Goal: Find specific page/section: Find specific page/section

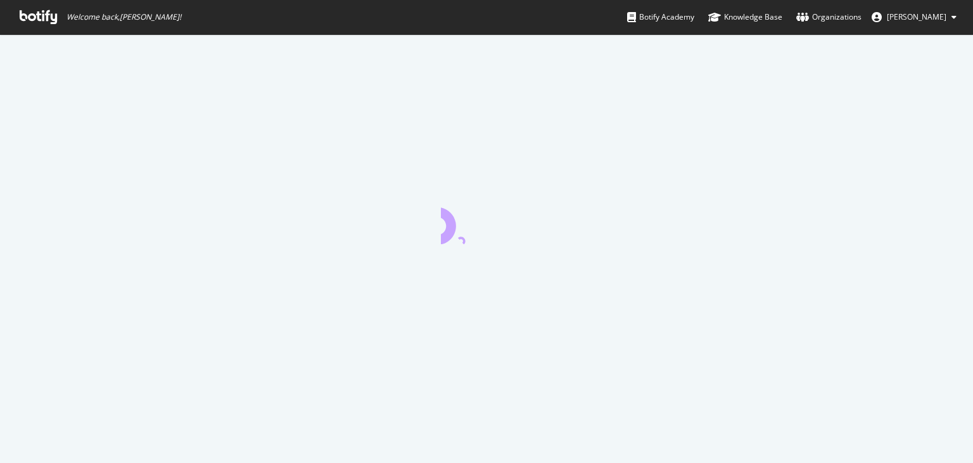
click at [34, 15] on icon at bounding box center [38, 17] width 37 height 14
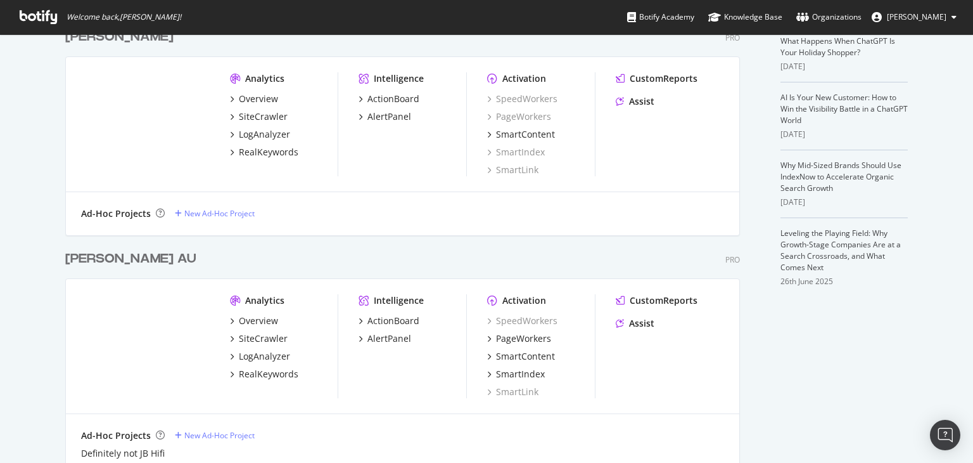
scroll to position [317, 0]
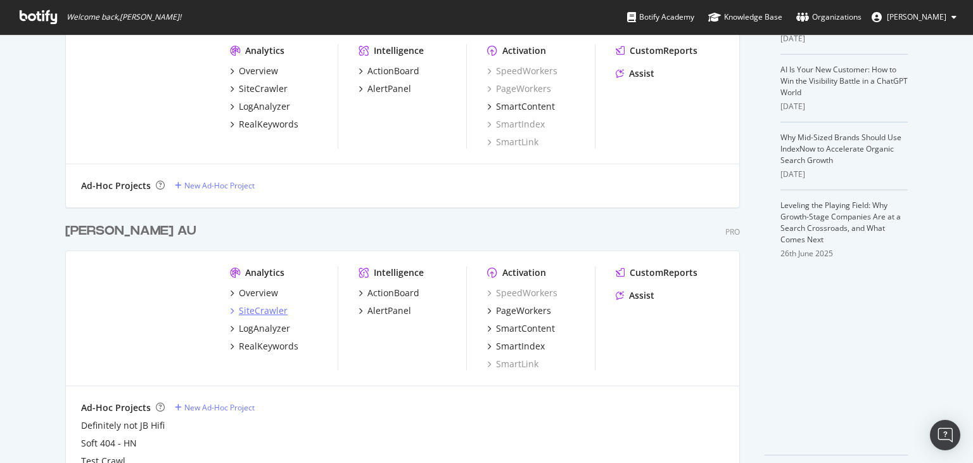
click at [269, 310] on div "SiteCrawler" at bounding box center [263, 310] width 49 height 13
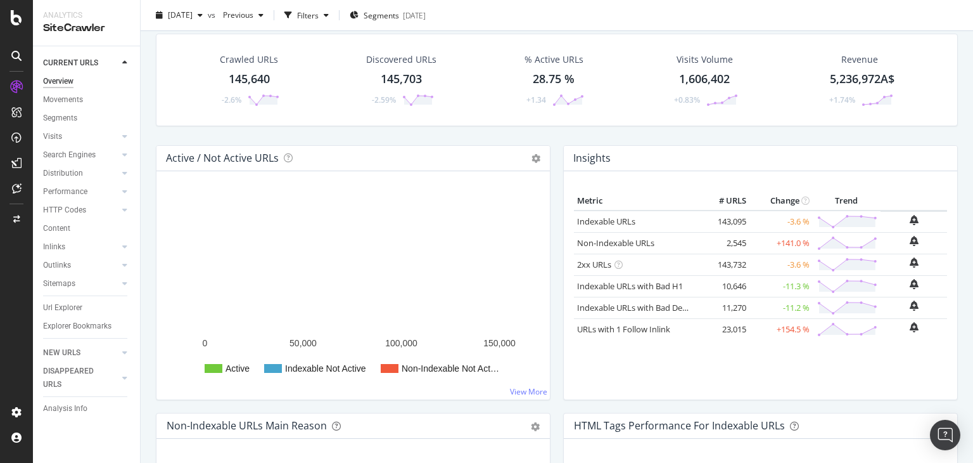
scroll to position [63, 0]
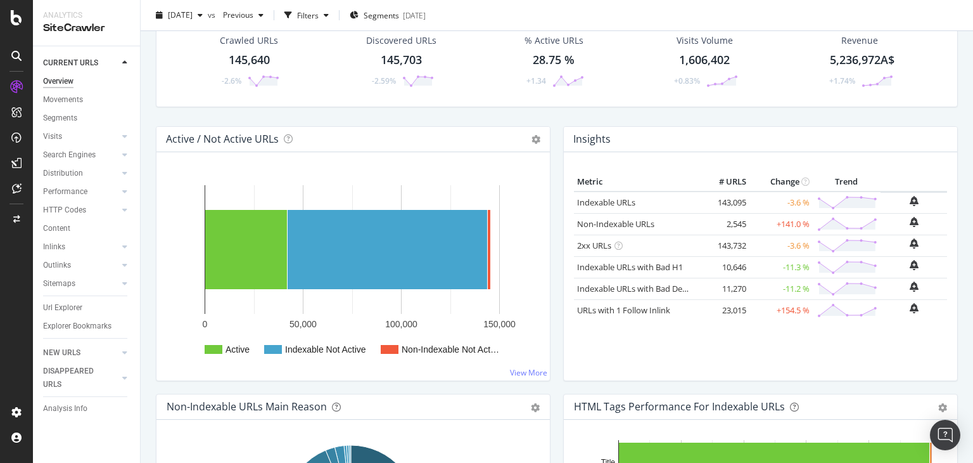
drag, startPoint x: 72, startPoint y: 122, endPoint x: 303, endPoint y: 168, distance: 235.8
click at [72, 122] on div "Segments" at bounding box center [60, 118] width 34 height 13
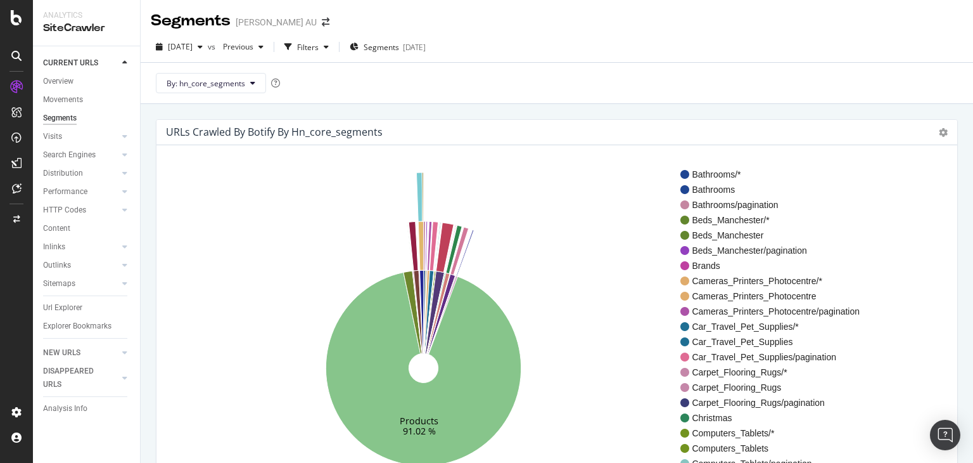
click at [573, 32] on div "[DATE] vs Previous Filters Segments [DATE] By: hn_core_segments" at bounding box center [557, 68] width 833 height 72
